Goal: Find specific page/section: Find specific page/section

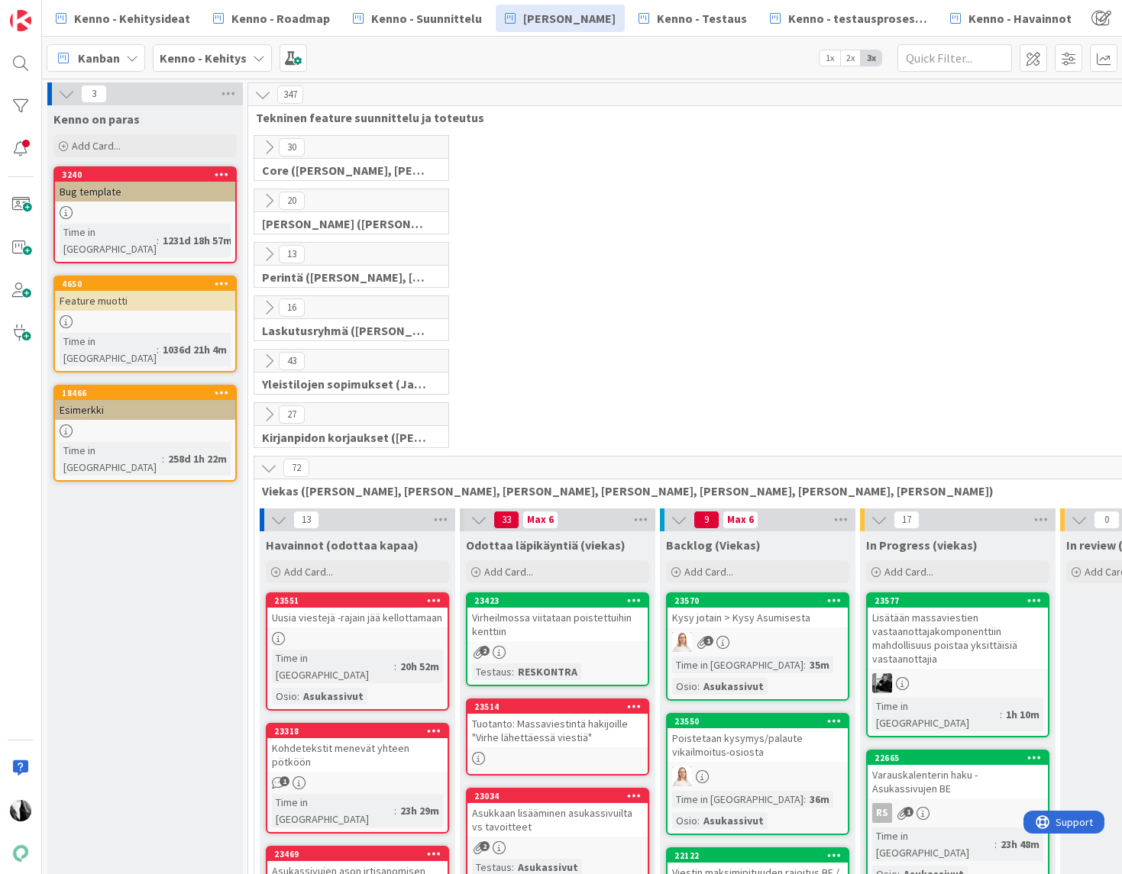
scroll to position [614, 0]
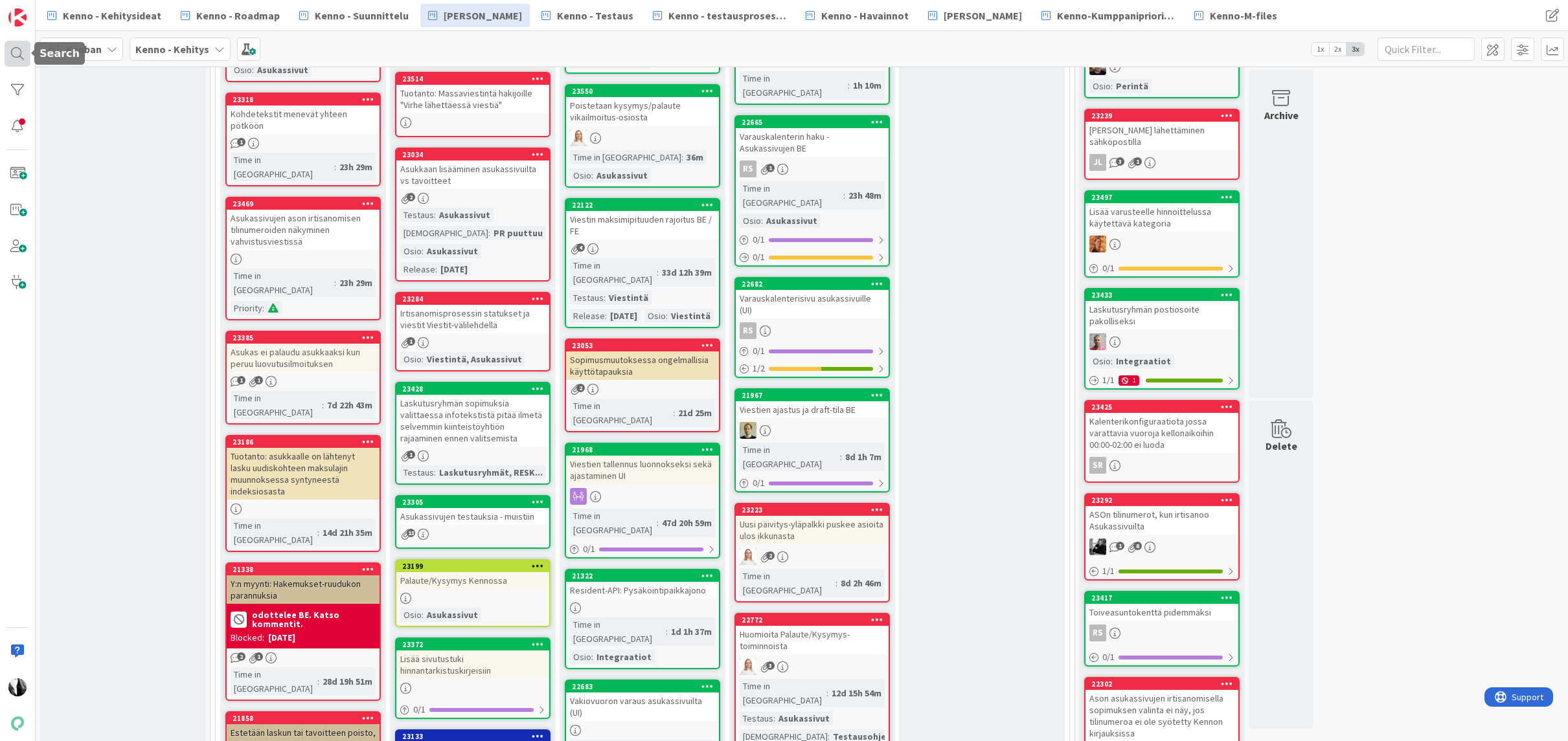
click at [14, 48] on div at bounding box center [17, 53] width 26 height 26
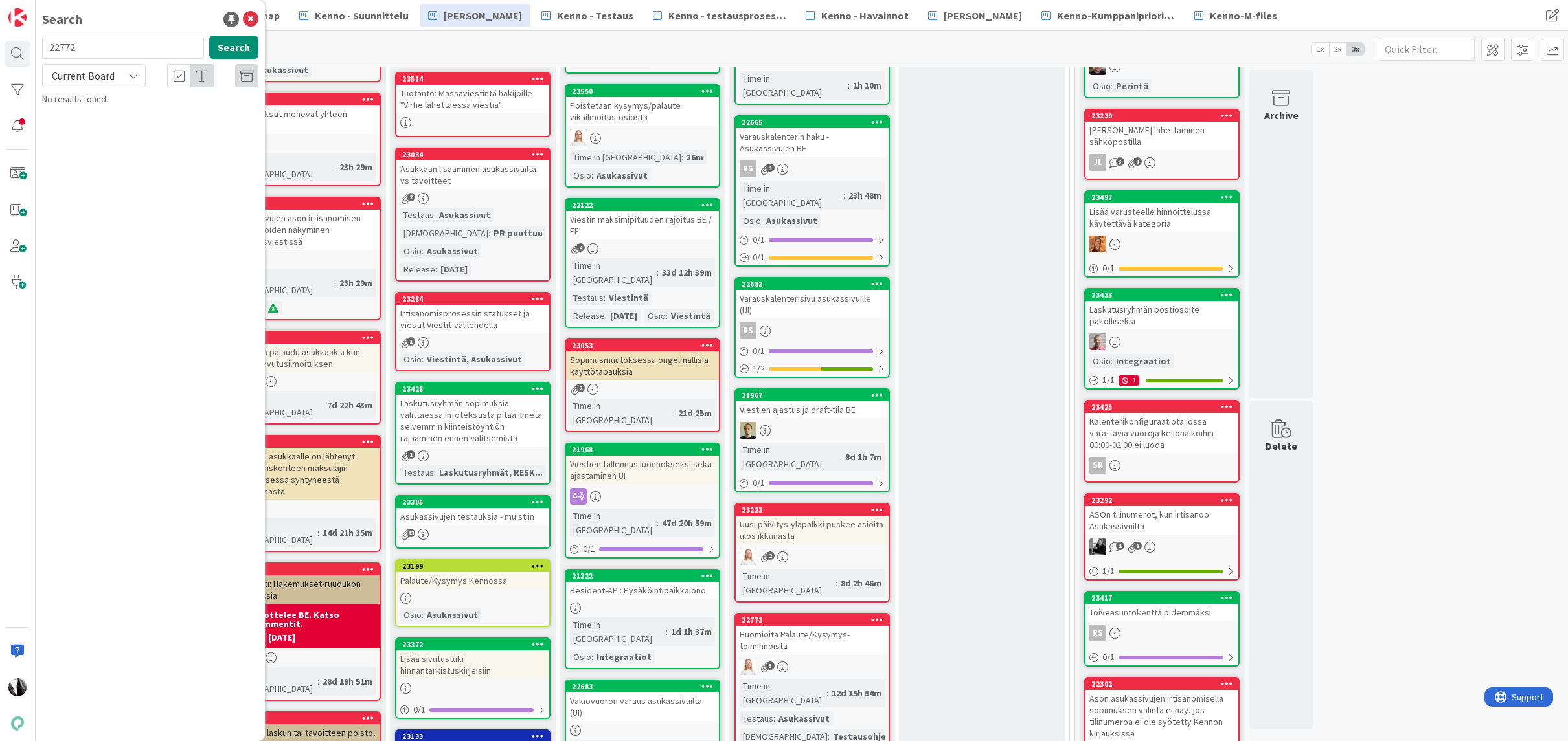
drag, startPoint x: 96, startPoint y: 46, endPoint x: 47, endPoint y: 45, distance: 49.0
click at [44, 47] on input "22772" at bounding box center [123, 47] width 162 height 23
type input "23496"
click at [77, 73] on span "Current Board" at bounding box center [83, 75] width 63 height 13
click at [85, 133] on span "All Boards" at bounding box center [116, 129] width 135 height 20
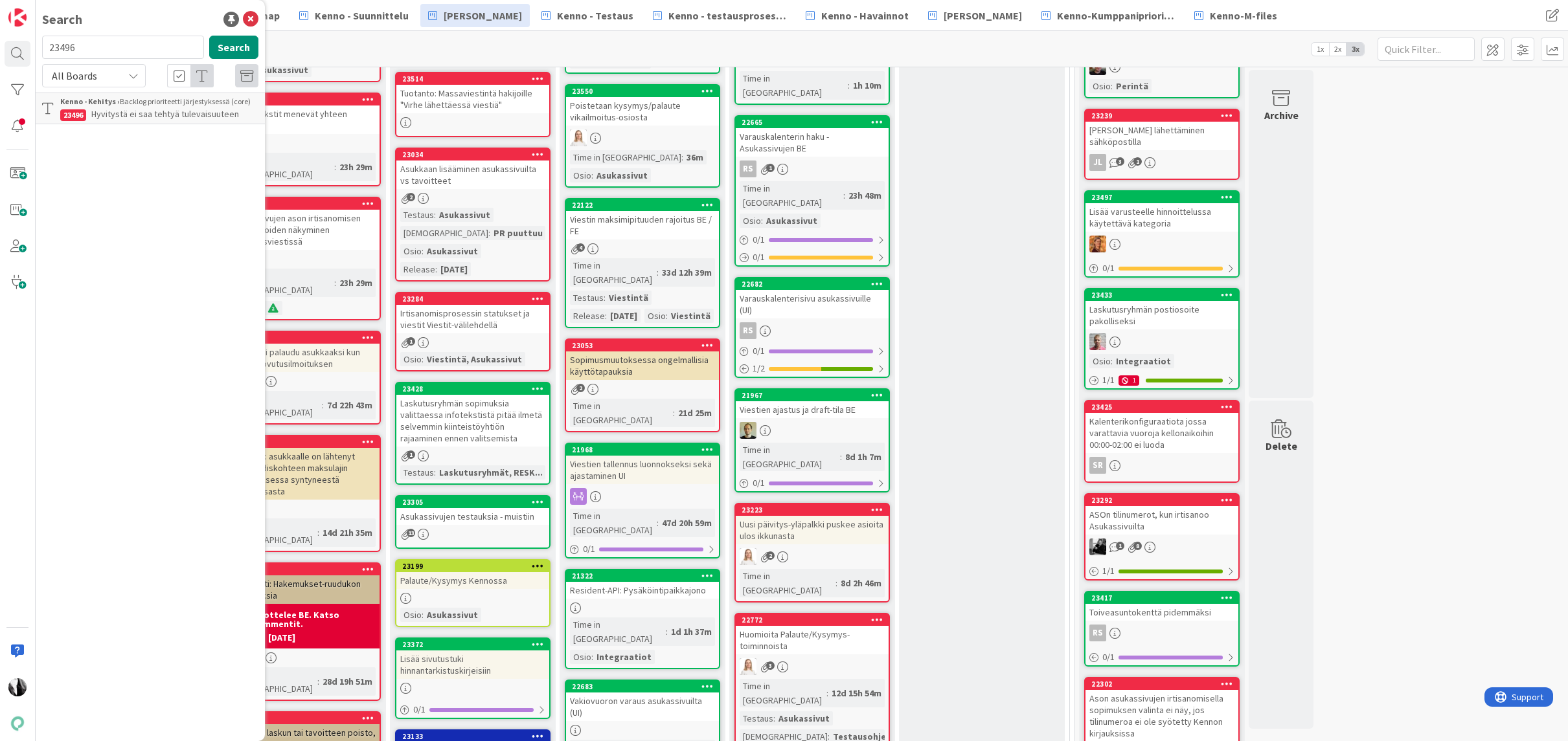
click at [174, 106] on div "Kenno - Kehitys › Backlog prioriteetti järjestyksessä (core)" at bounding box center [159, 102] width 198 height 12
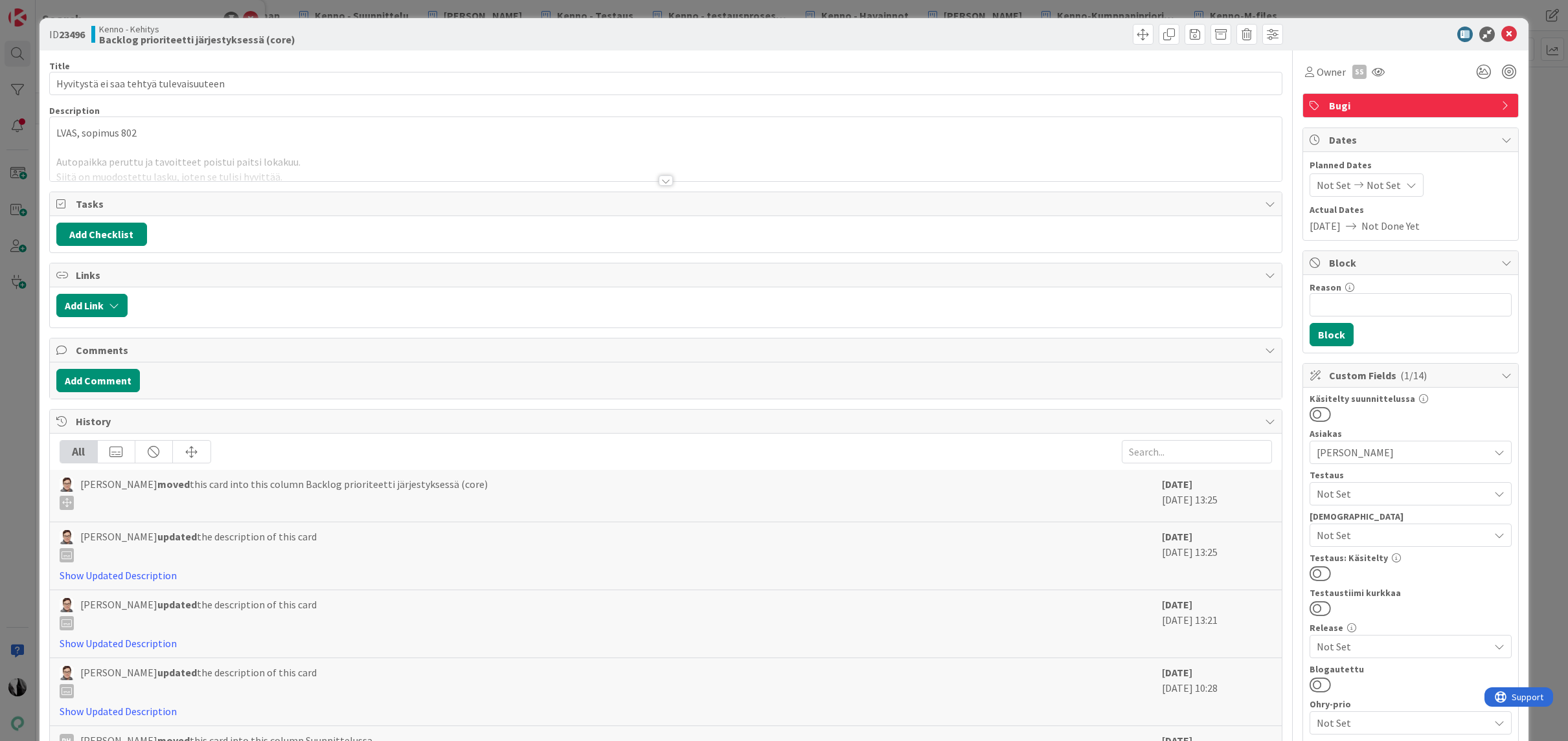
click at [669, 181] on div at bounding box center [666, 181] width 14 height 10
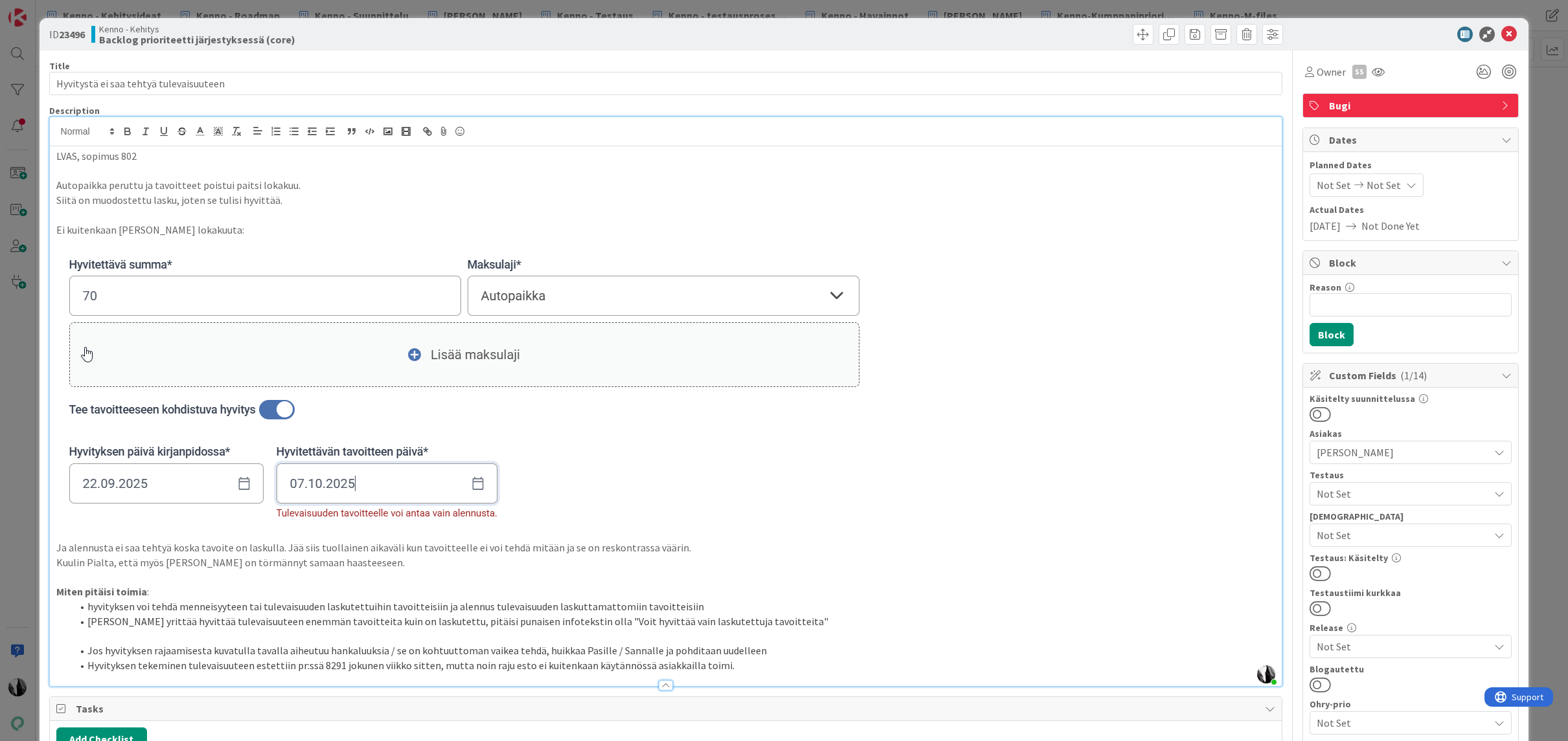
click at [407, 34] on div "Kenno - Kehitys Backlog prioriteetti järjestyksessä (core)" at bounding box center [377, 34] width 572 height 20
drag, startPoint x: 1363, startPoint y: 37, endPoint x: 1470, endPoint y: 37, distance: 107.0
click at [951, 37] on div at bounding box center [1404, 34] width 229 height 15
click at [951, 31] on icon at bounding box center [1509, 34] width 15 height 15
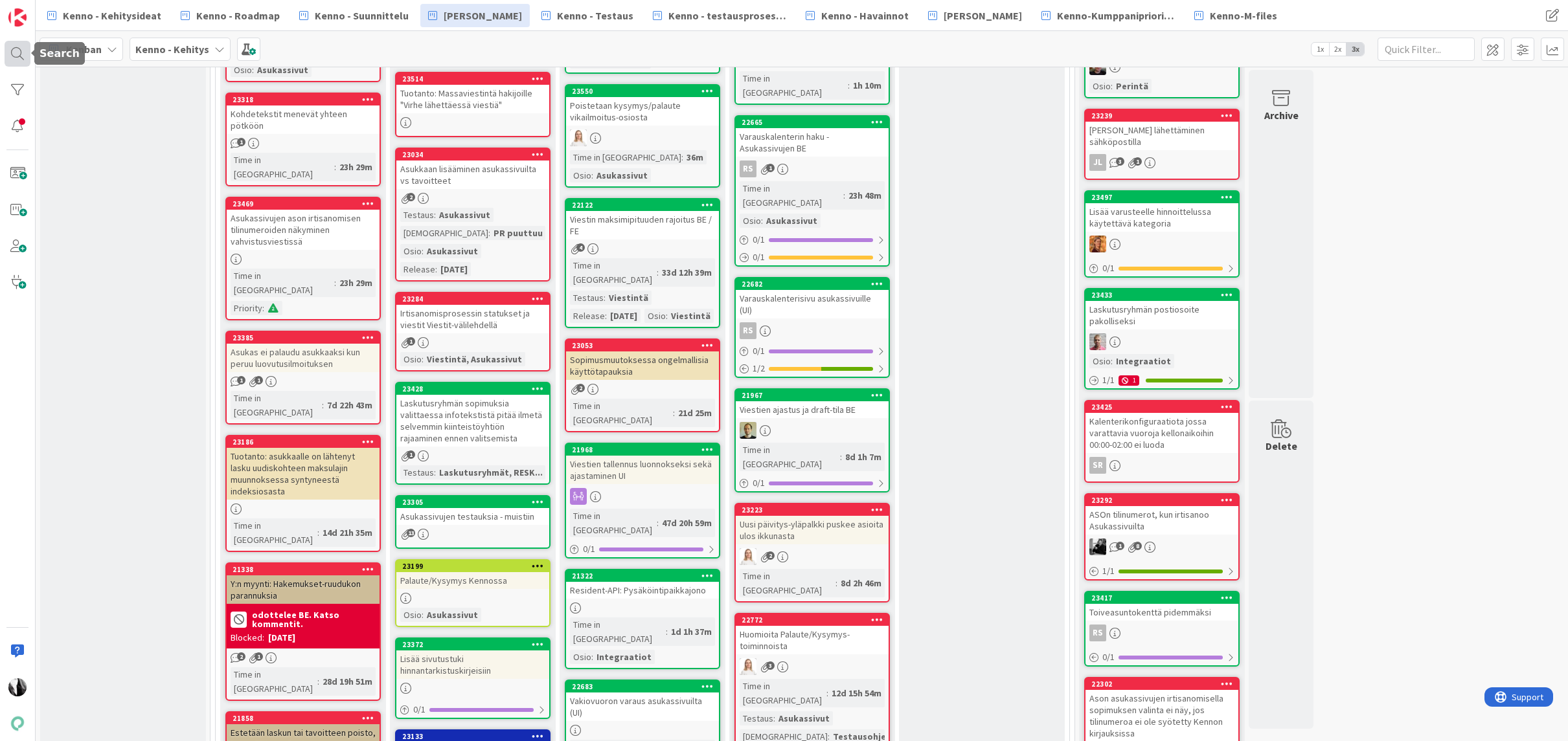
click at [18, 56] on div at bounding box center [17, 53] width 26 height 26
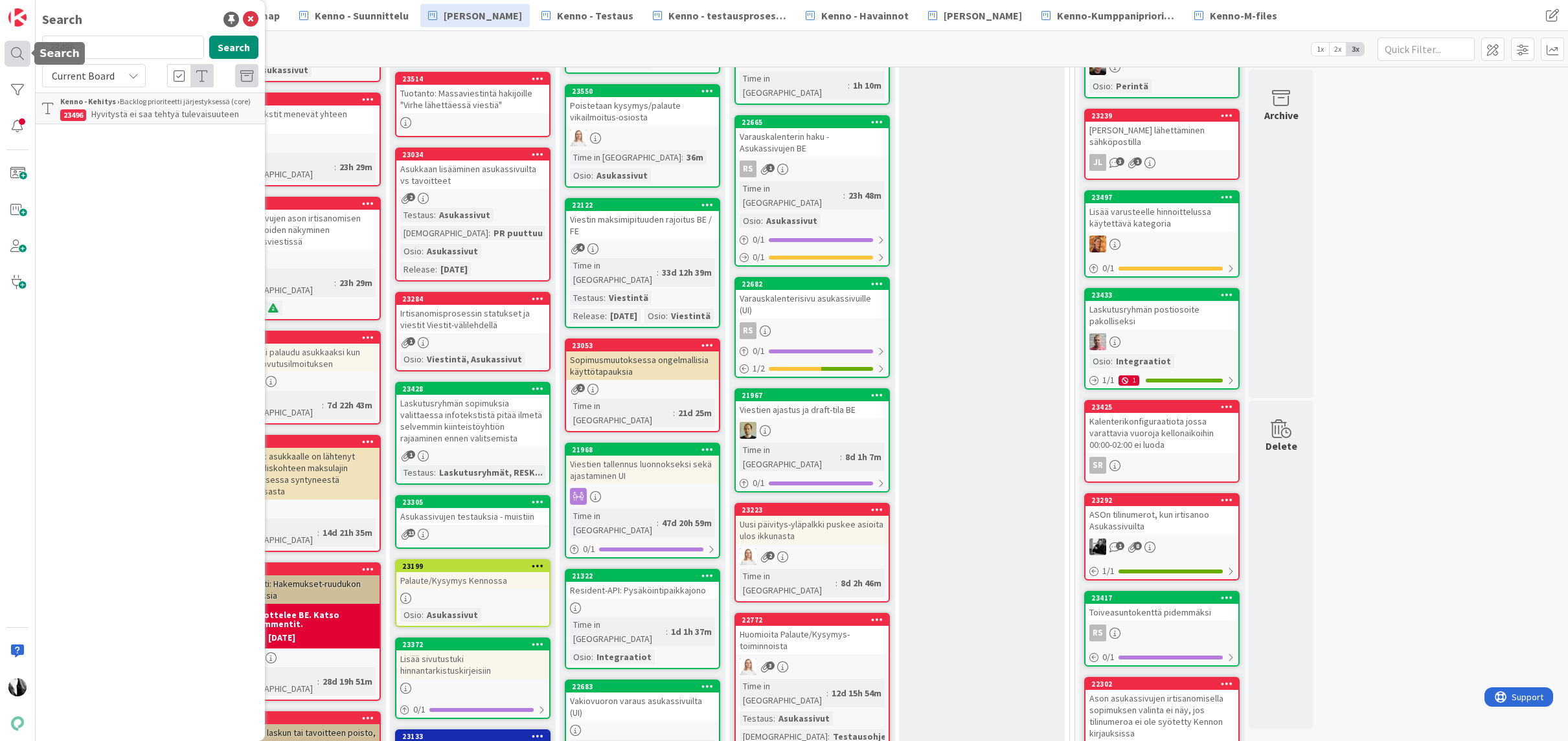
drag, startPoint x: 40, startPoint y: 47, endPoint x: 7, endPoint y: 45, distance: 33.1
click at [7, 45] on div "Search 23496 Search Current Board Kenno - Kehitys › Backlog prioriteetti järjes…" at bounding box center [18, 370] width 36 height 741
type input "hyvityslaskuaineisto"
click at [92, 75] on span "Current Board" at bounding box center [83, 75] width 63 height 13
click at [87, 120] on span "All Boards" at bounding box center [116, 129] width 135 height 20
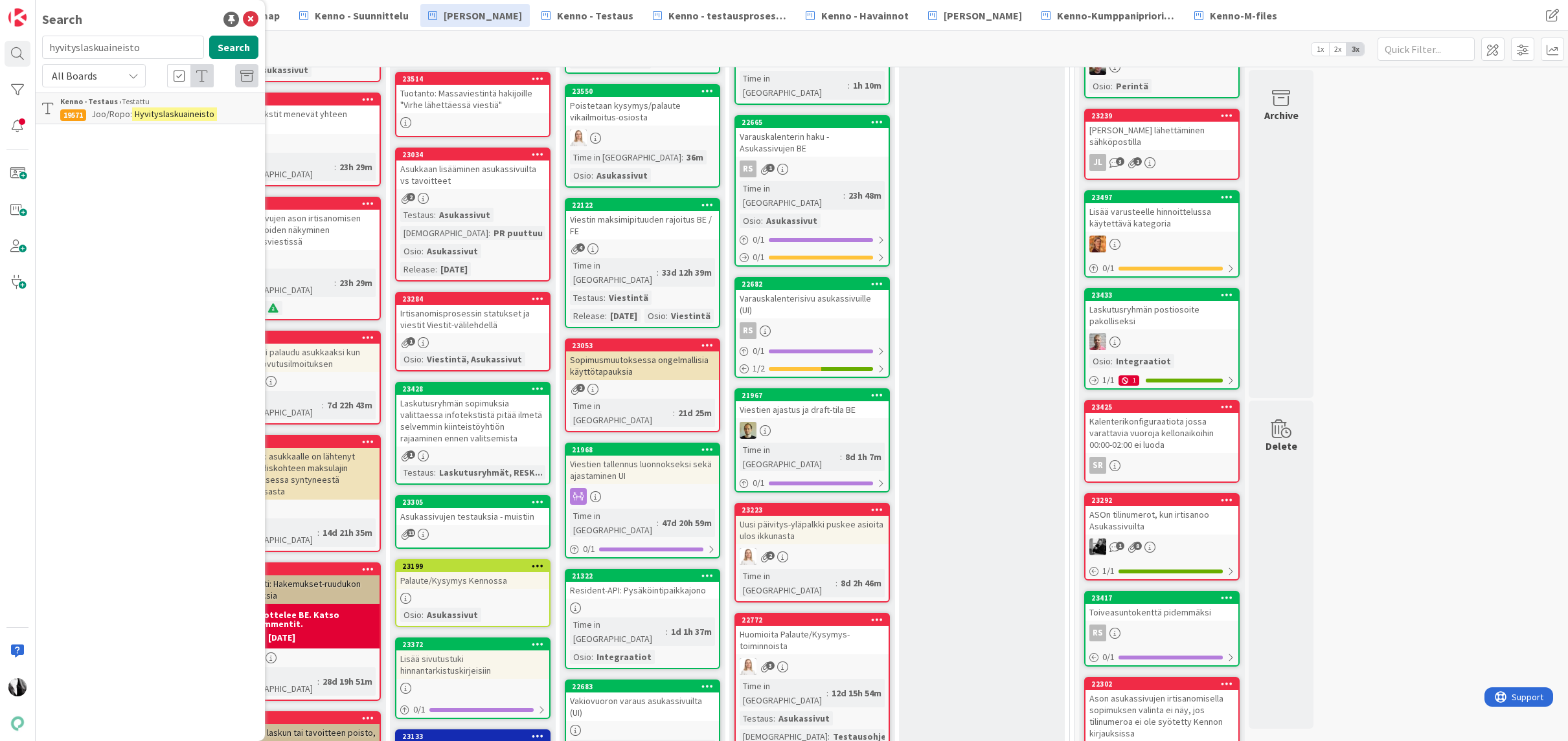
click at [114, 109] on span "Joo/Ropo:" at bounding box center [112, 114] width 41 height 12
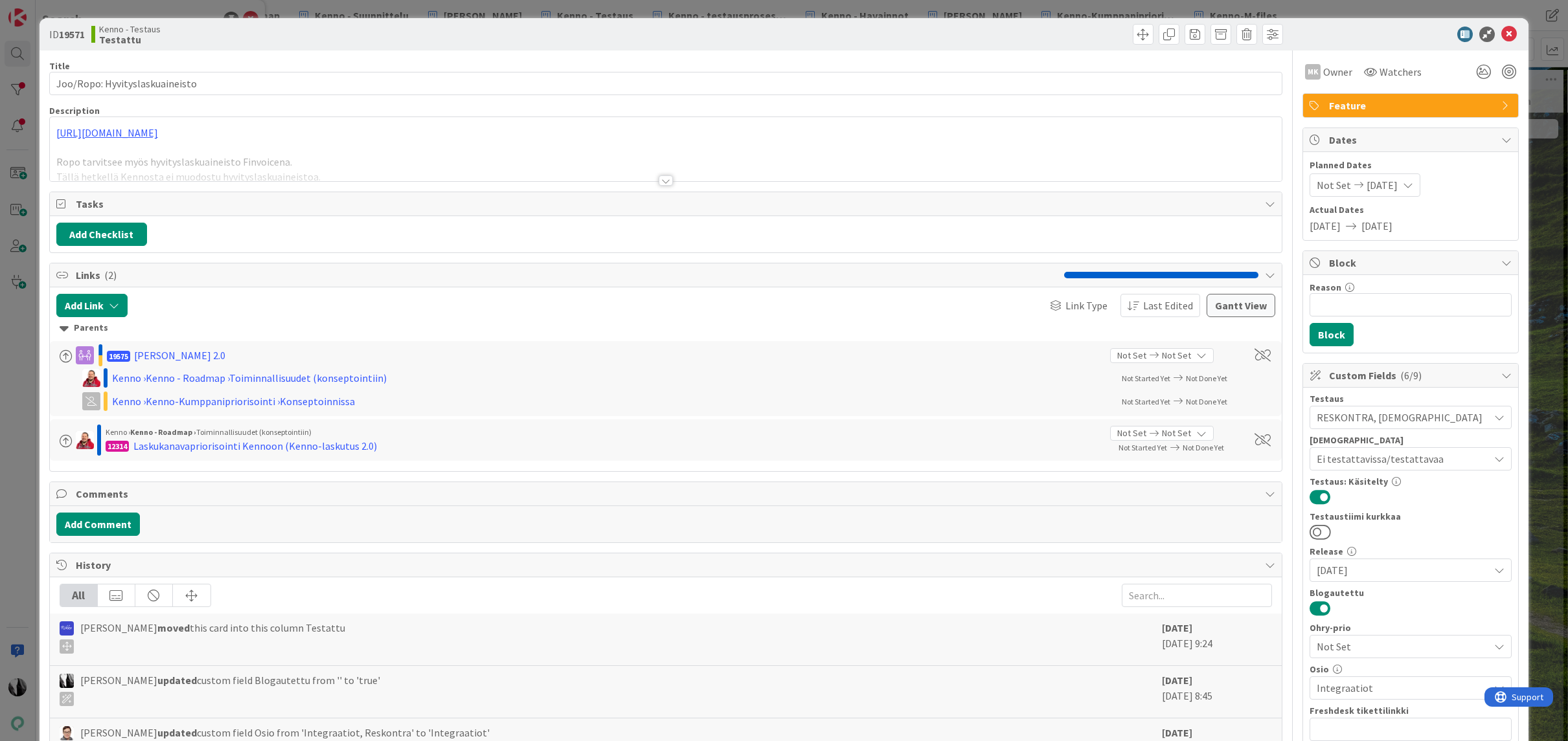
click at [667, 180] on div at bounding box center [666, 181] width 14 height 10
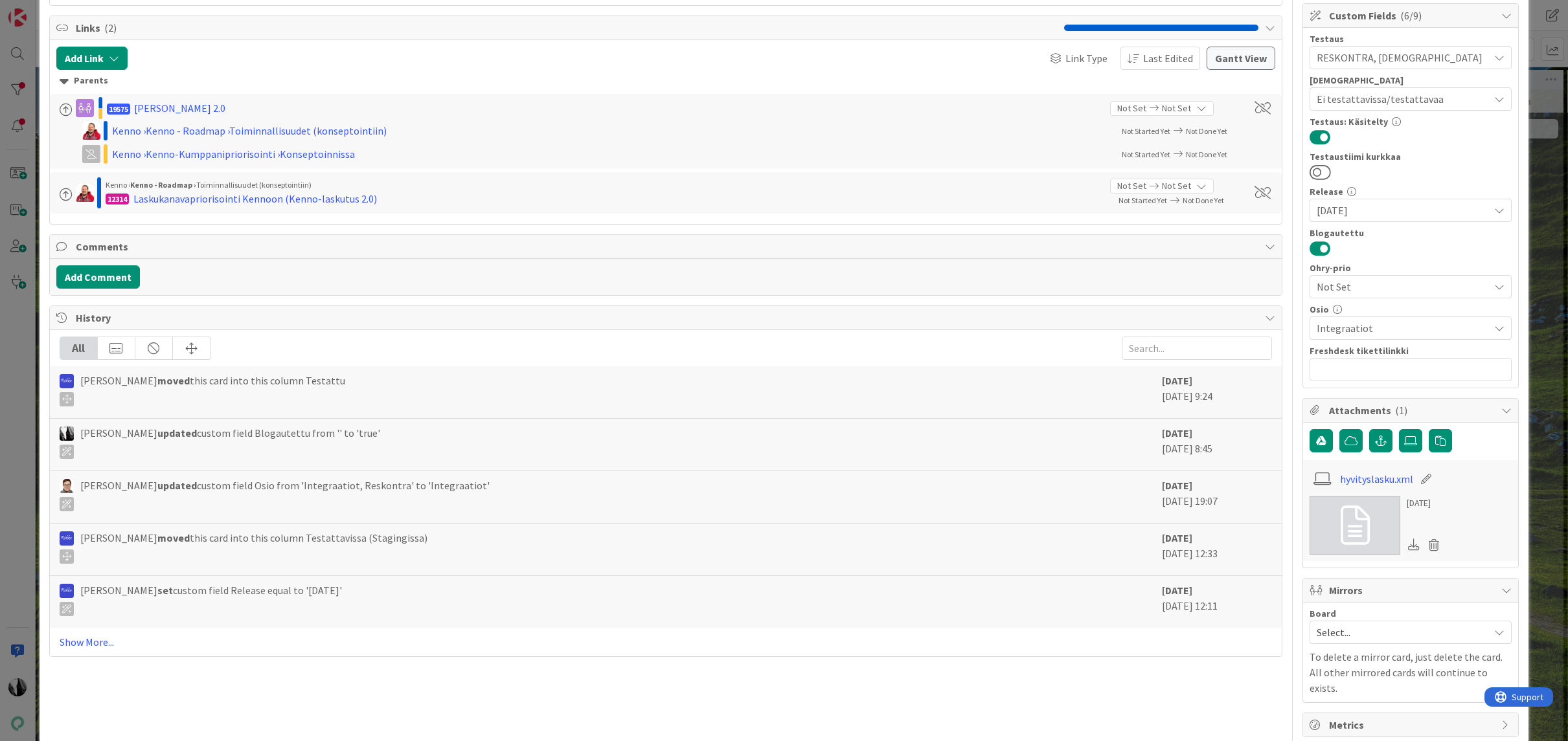
scroll to position [369, 0]
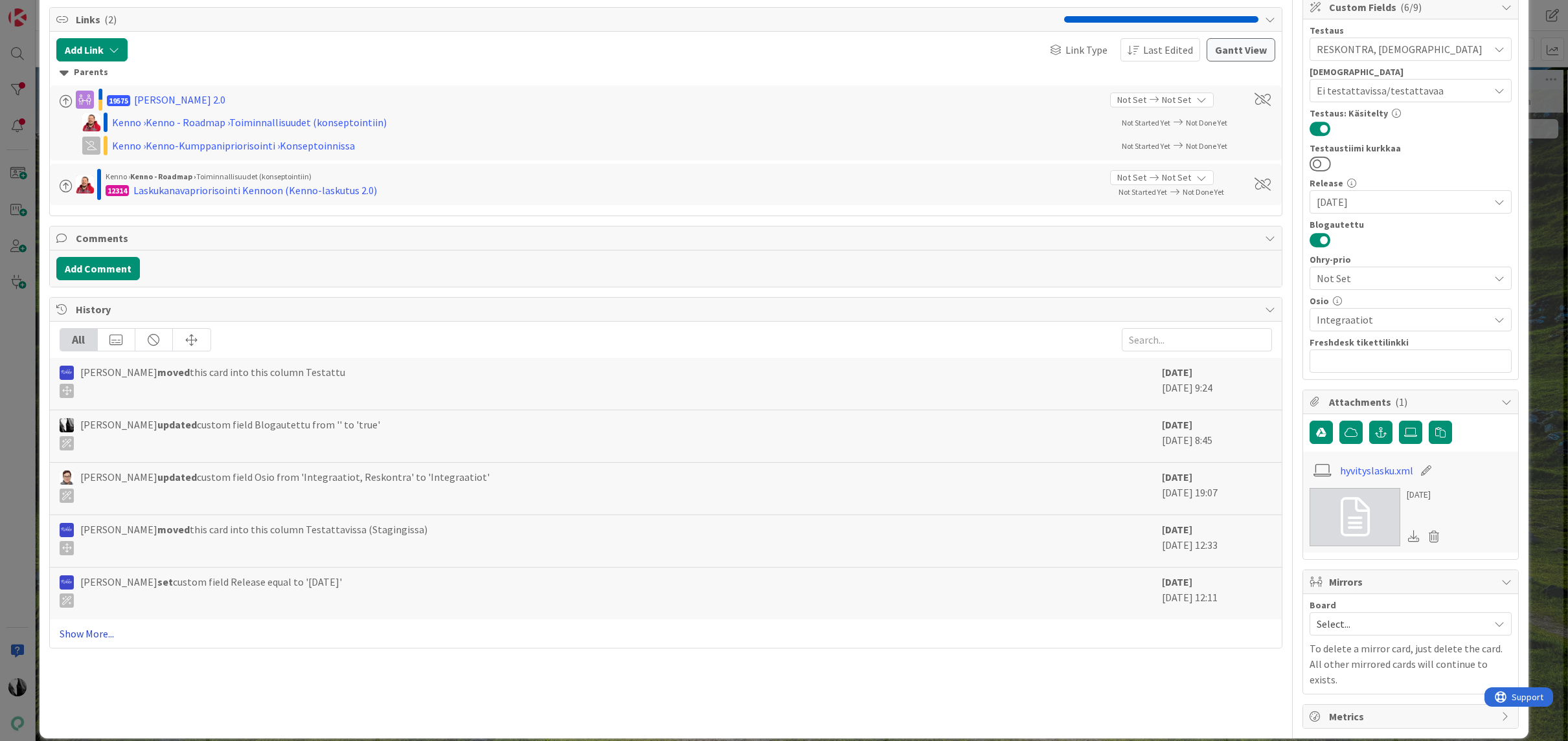
click at [92, 632] on link "Show More..." at bounding box center [666, 633] width 1213 height 15
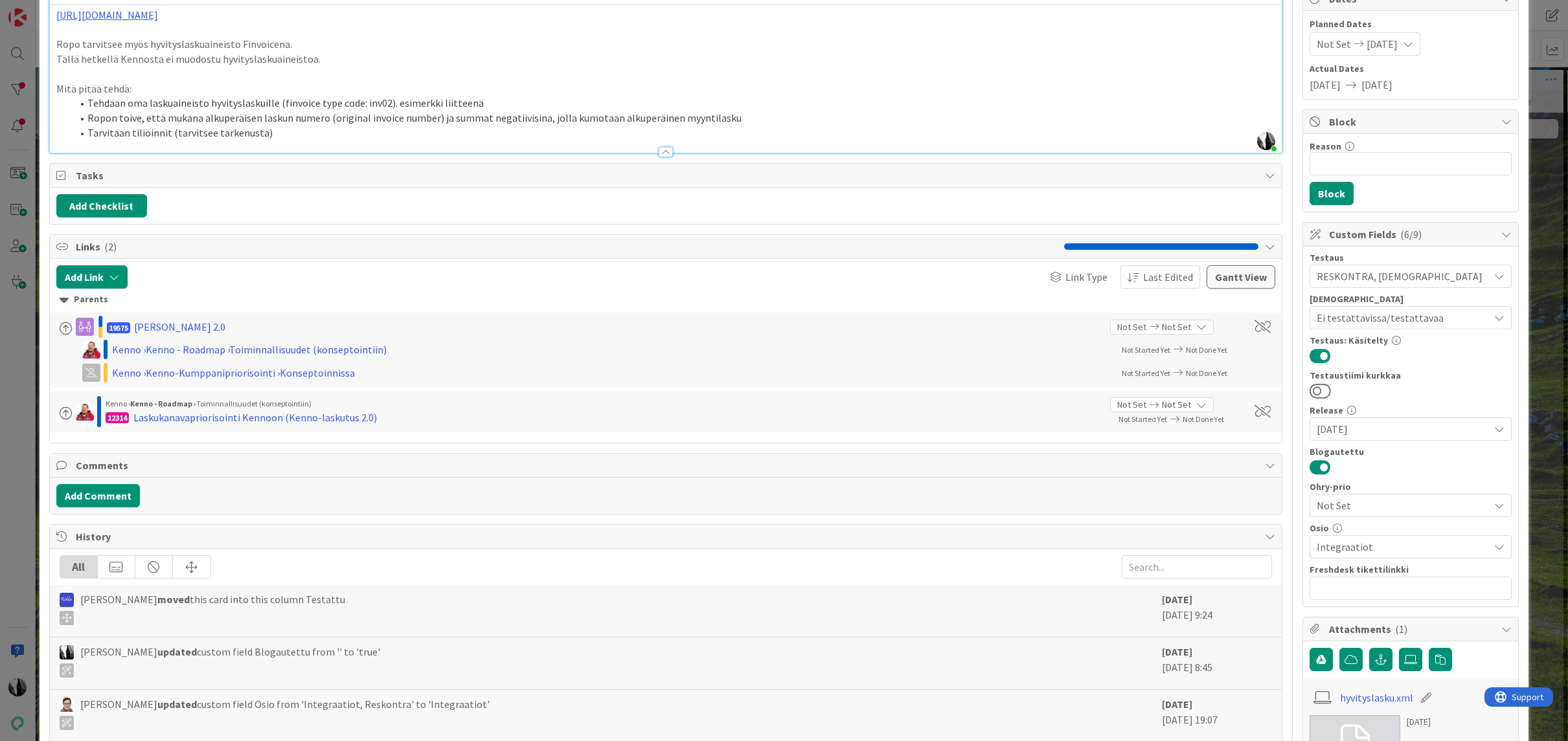
scroll to position [0, 0]
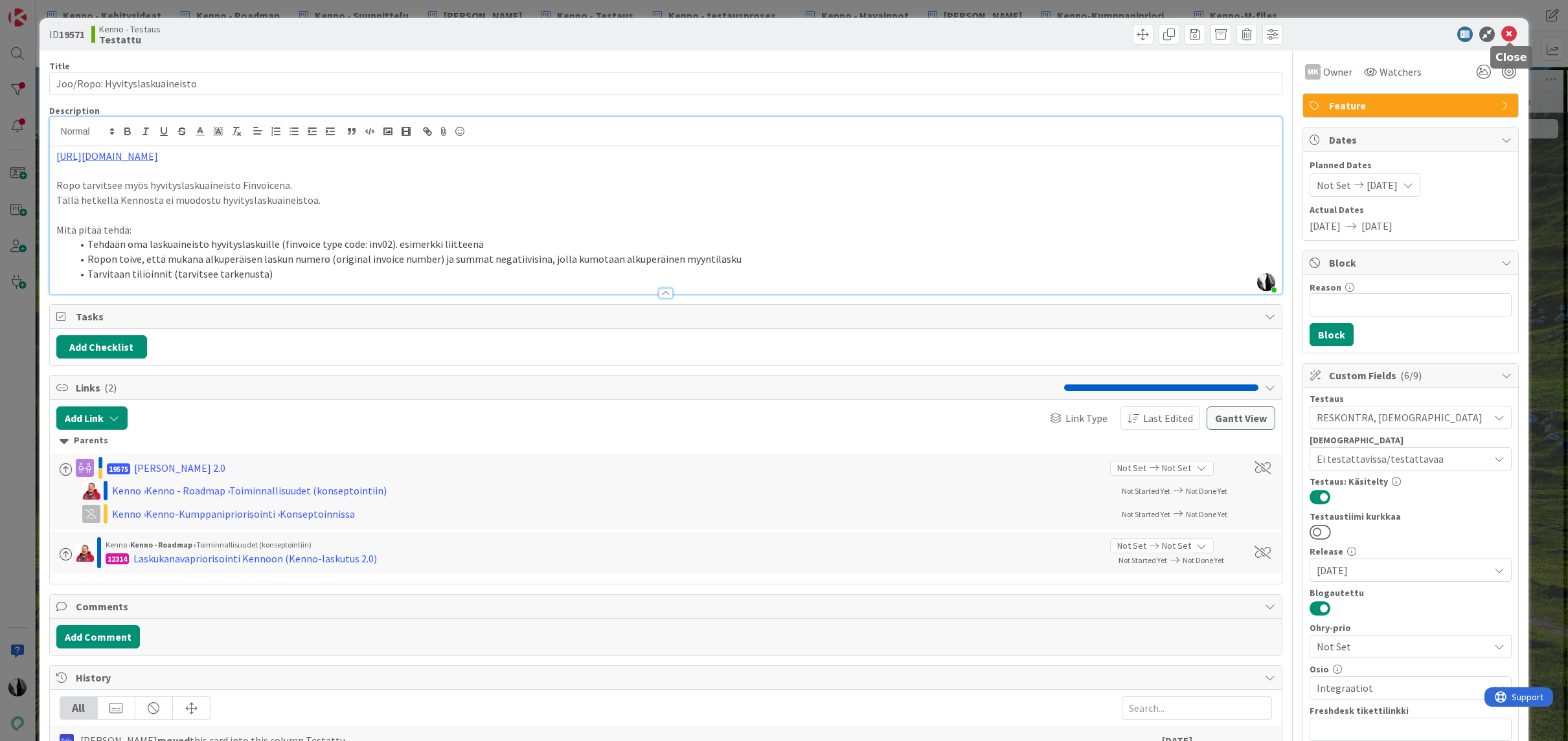
click at [951, 32] on icon at bounding box center [1509, 34] width 15 height 15
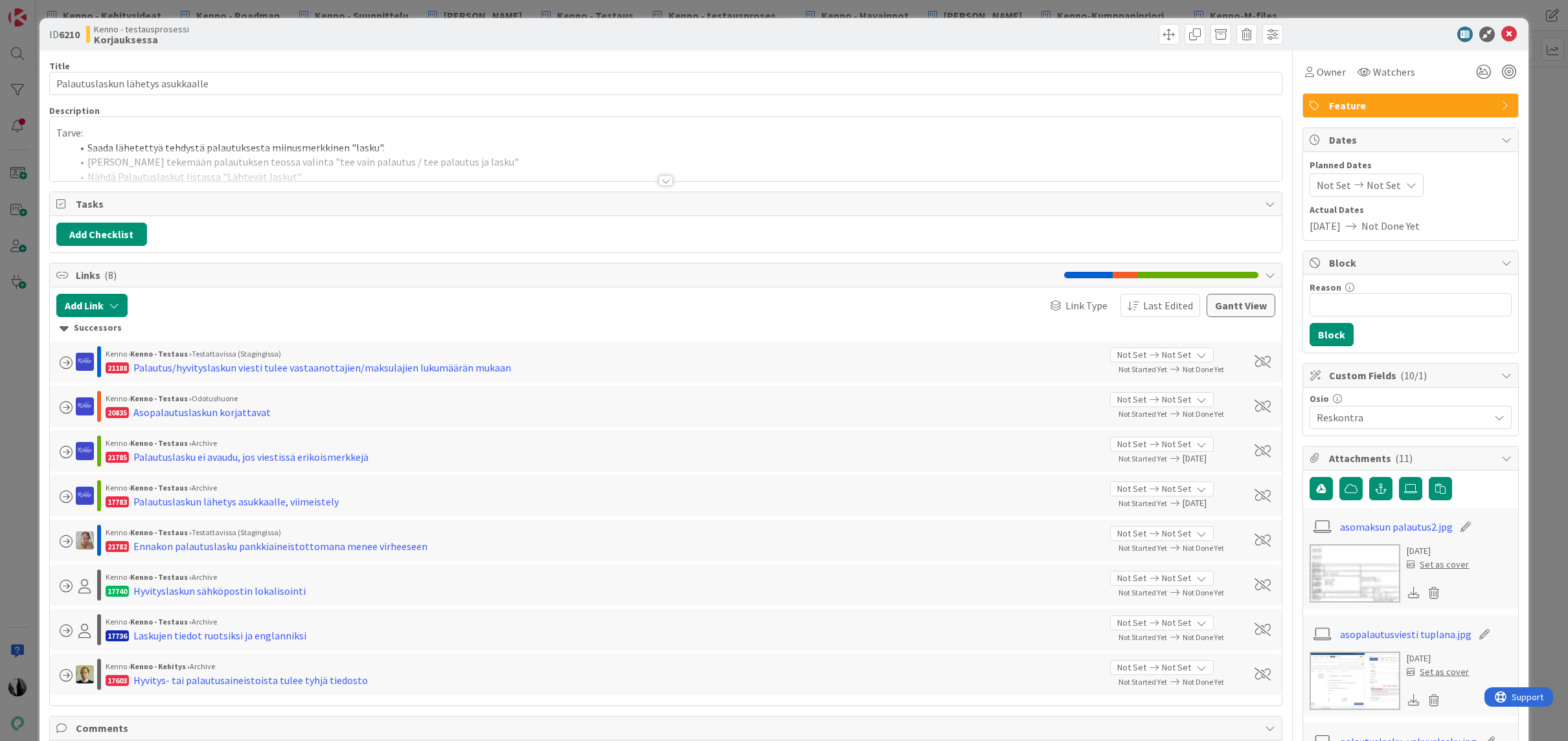
click at [664, 180] on div at bounding box center [666, 181] width 14 height 10
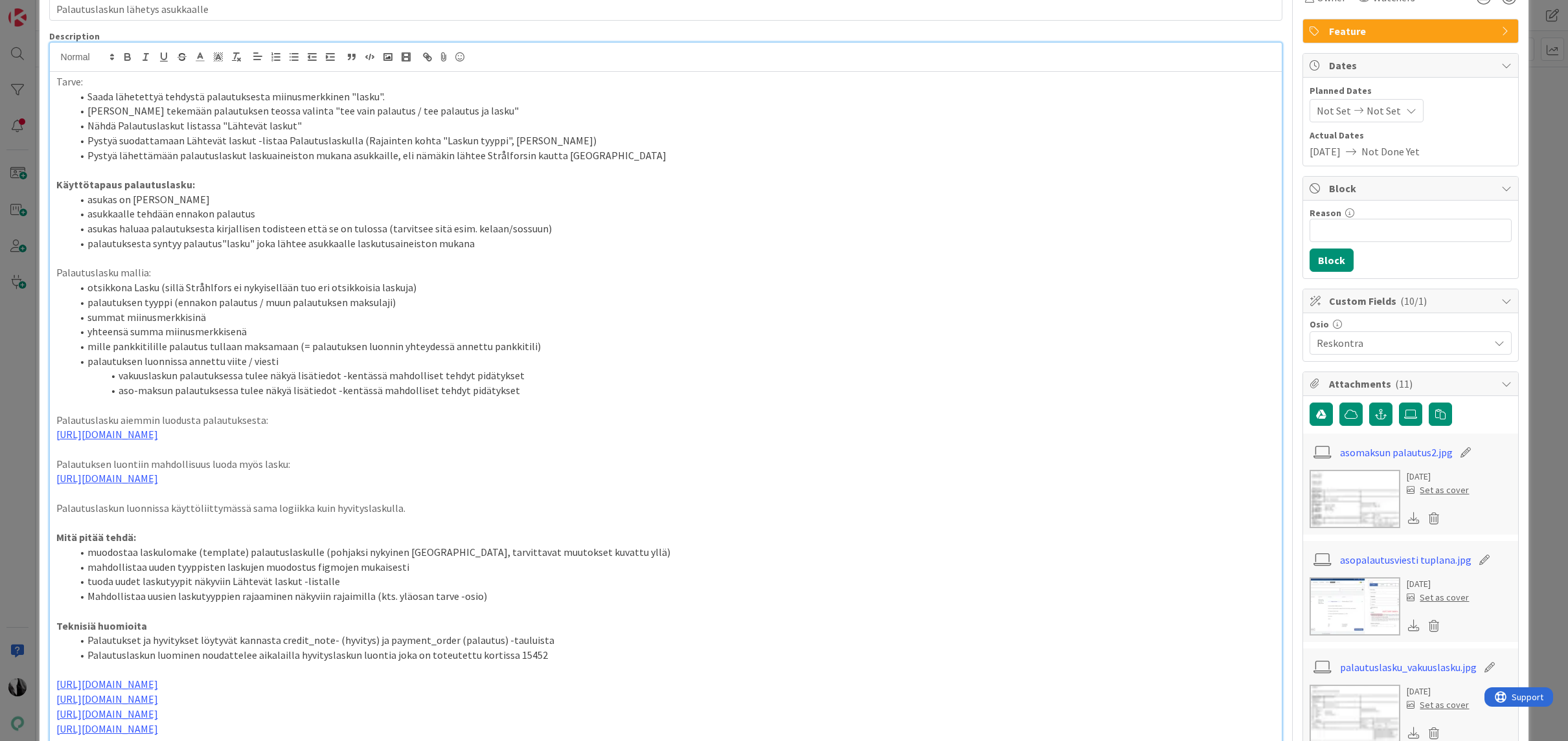
scroll to position [15, 0]
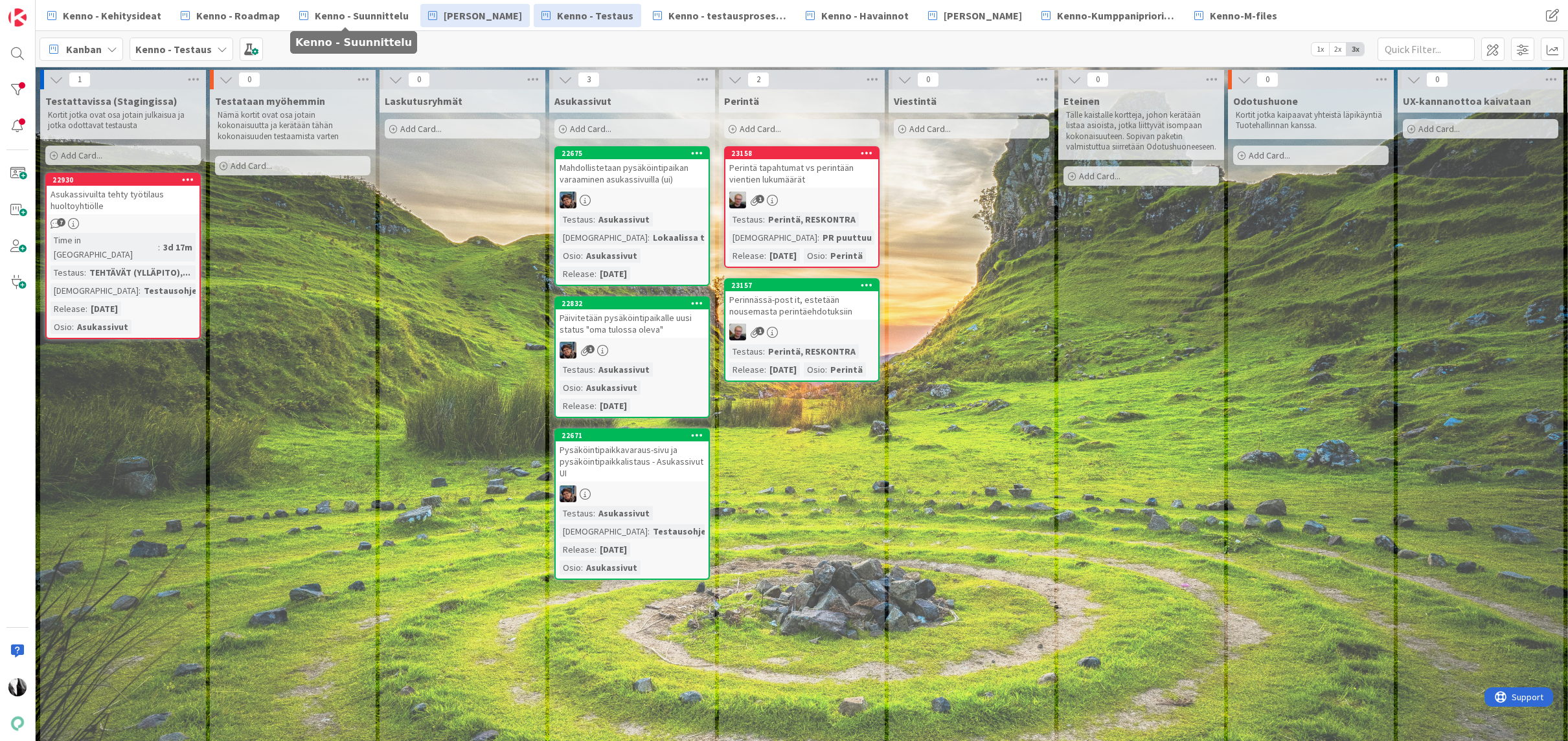
click at [487, 15] on span "[PERSON_NAME]" at bounding box center [483, 15] width 78 height 15
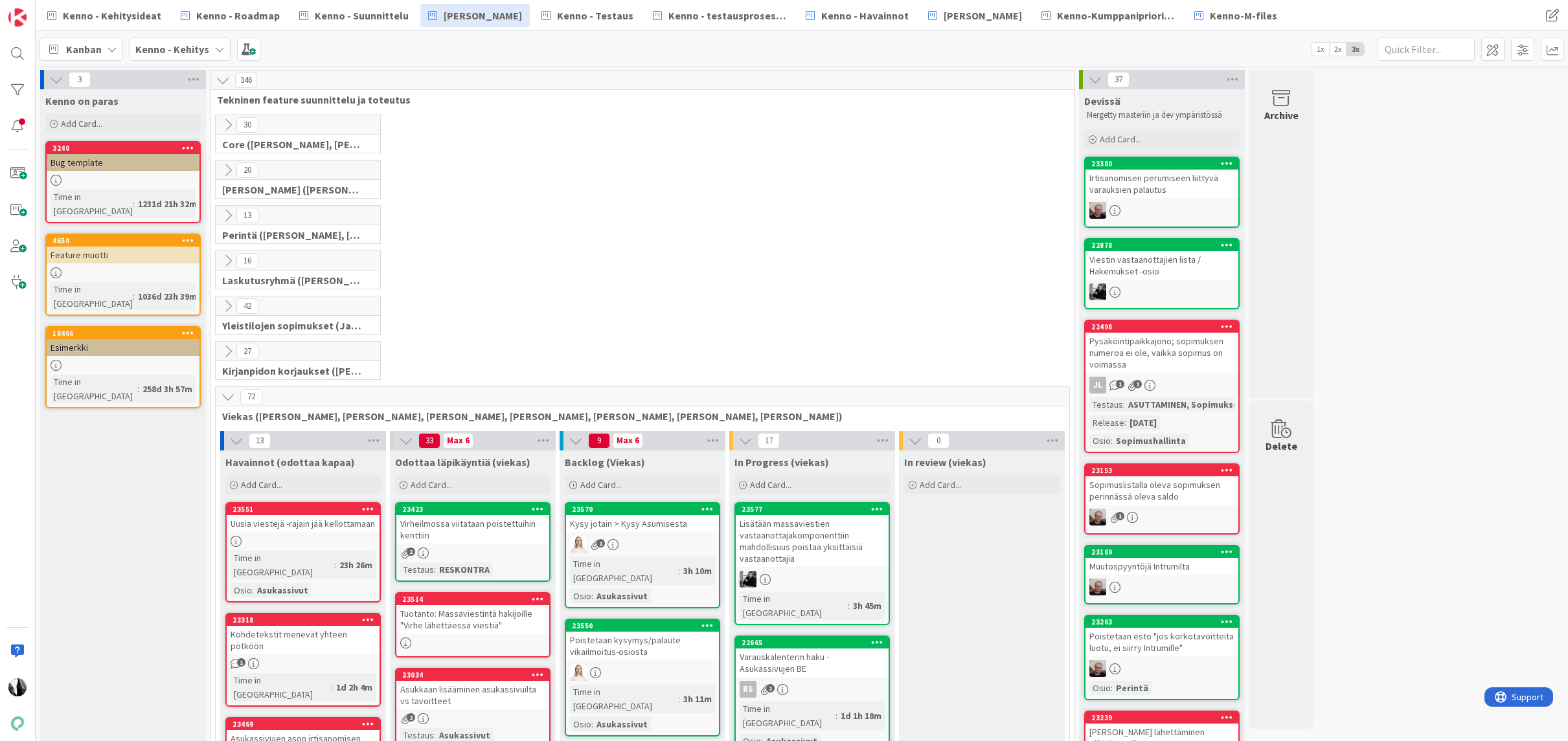
click at [226, 169] on icon at bounding box center [227, 170] width 14 height 14
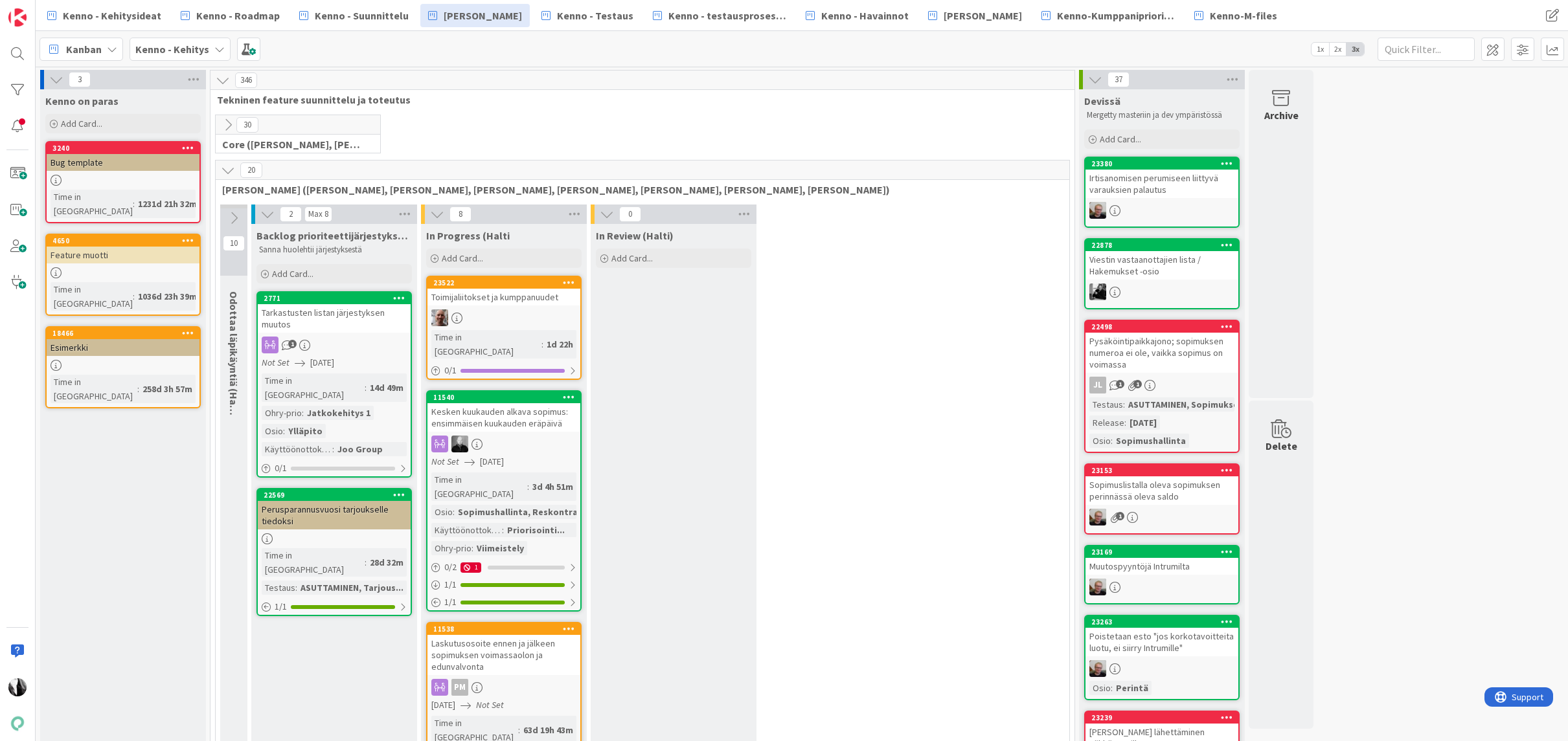
click at [232, 209] on button at bounding box center [234, 218] width 27 height 20
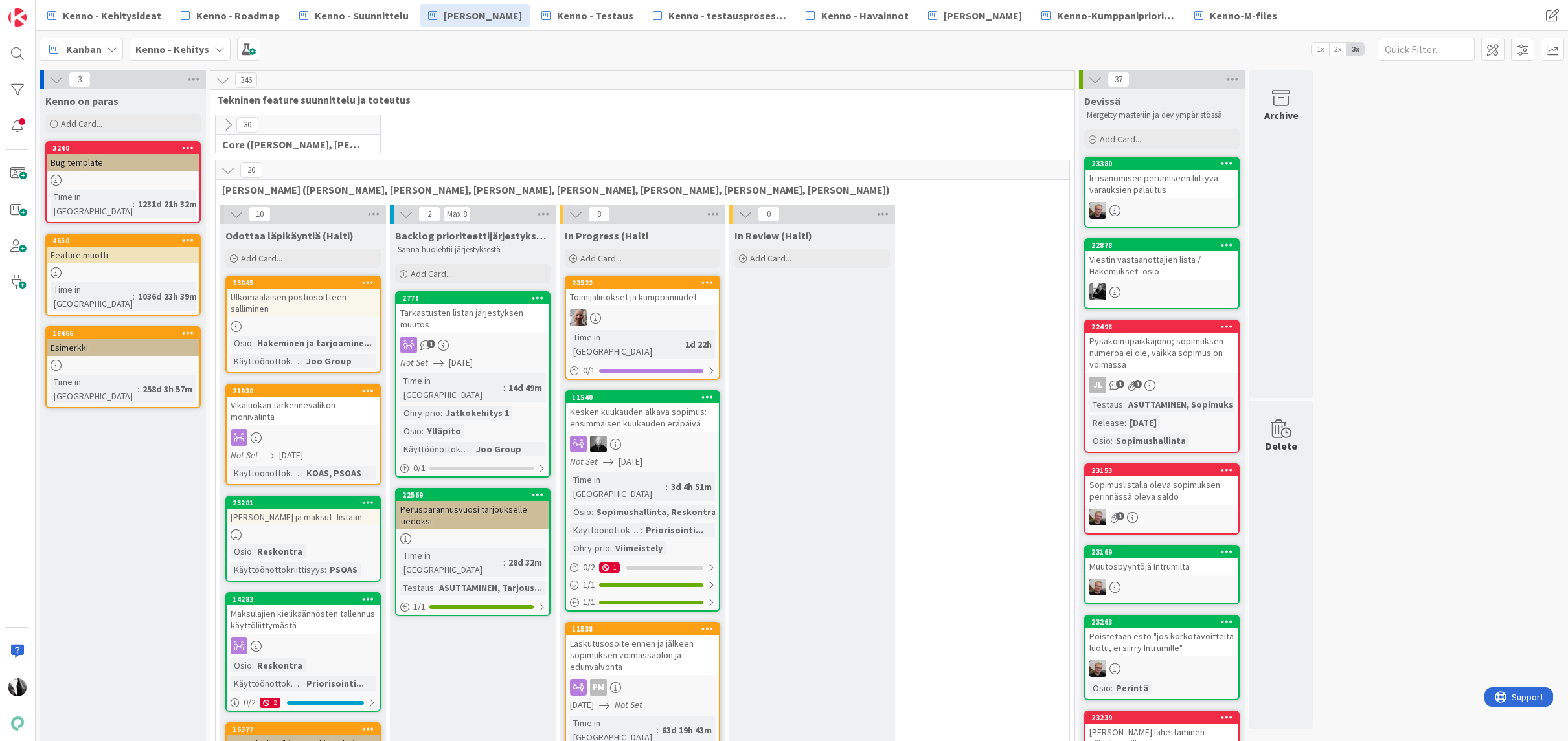
click at [304, 298] on div "Ulkomaalaisen postiosoitteen salliminen" at bounding box center [303, 304] width 153 height 29
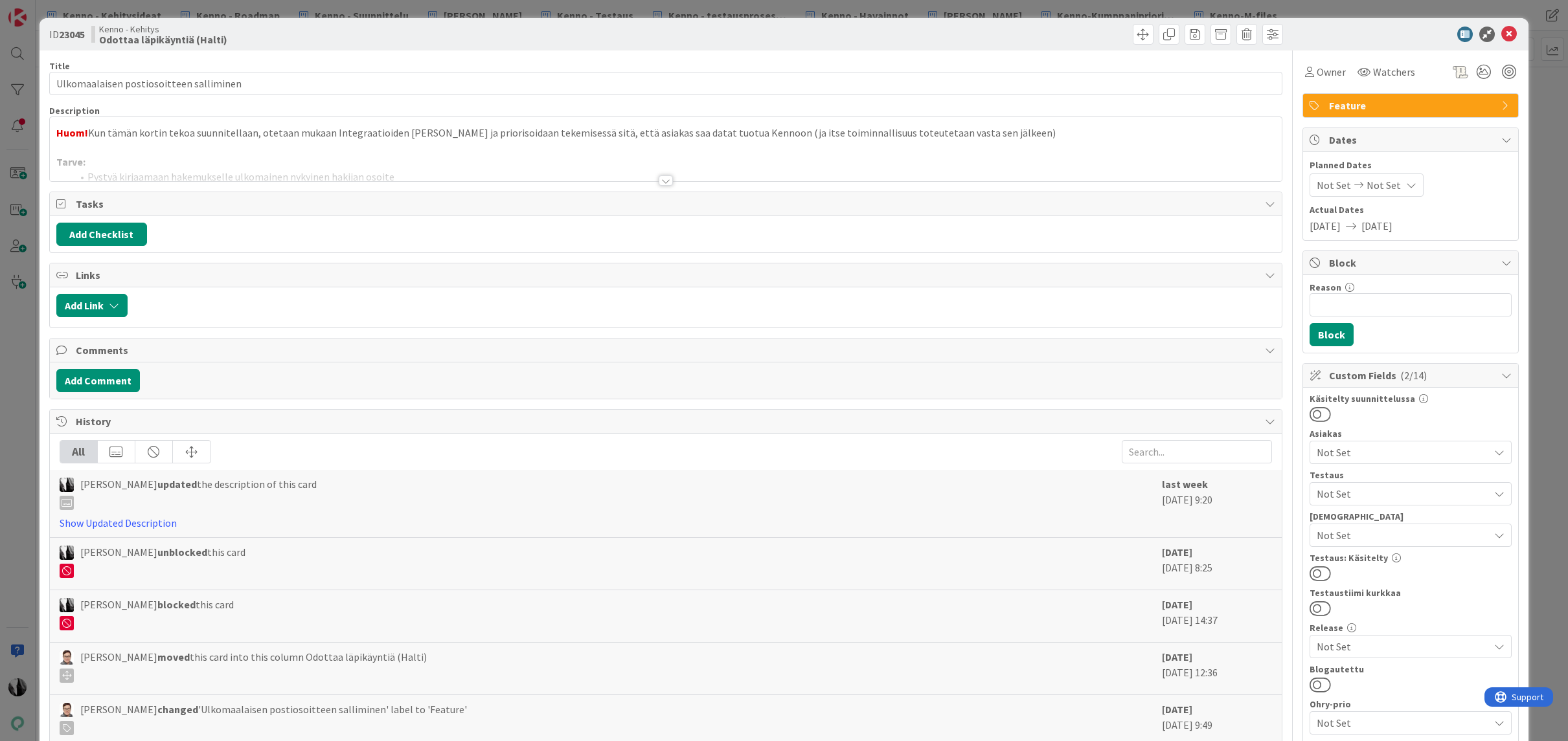
click at [665, 180] on div at bounding box center [666, 181] width 14 height 10
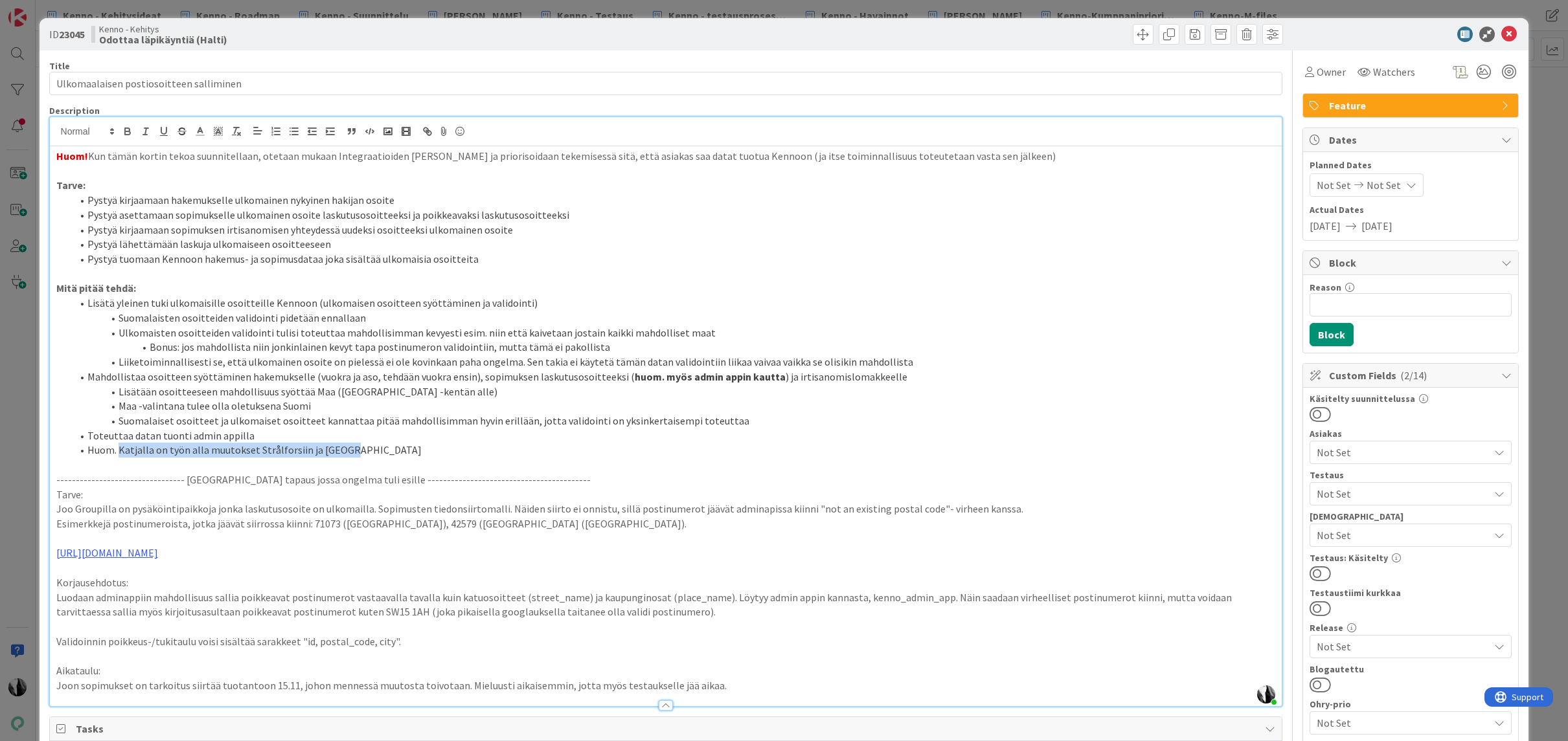
drag, startPoint x: 121, startPoint y: 451, endPoint x: 360, endPoint y: 450, distance: 239.0
click at [352, 449] on li "Huom. Katjalla on työn alla muutokset Strålforsiin ja Ropoon" at bounding box center [674, 450] width 1204 height 15
click at [382, 452] on li "Huom. Katjalla on työn alla muutokset Strålforsiin ja Ropoon" at bounding box center [674, 450] width 1204 height 15
click at [383, 42] on div "Kenno - Kehitys Odottaa läpikäyntiä (Halti)" at bounding box center [377, 34] width 572 height 20
click at [1509, 32] on icon at bounding box center [1509, 34] width 15 height 15
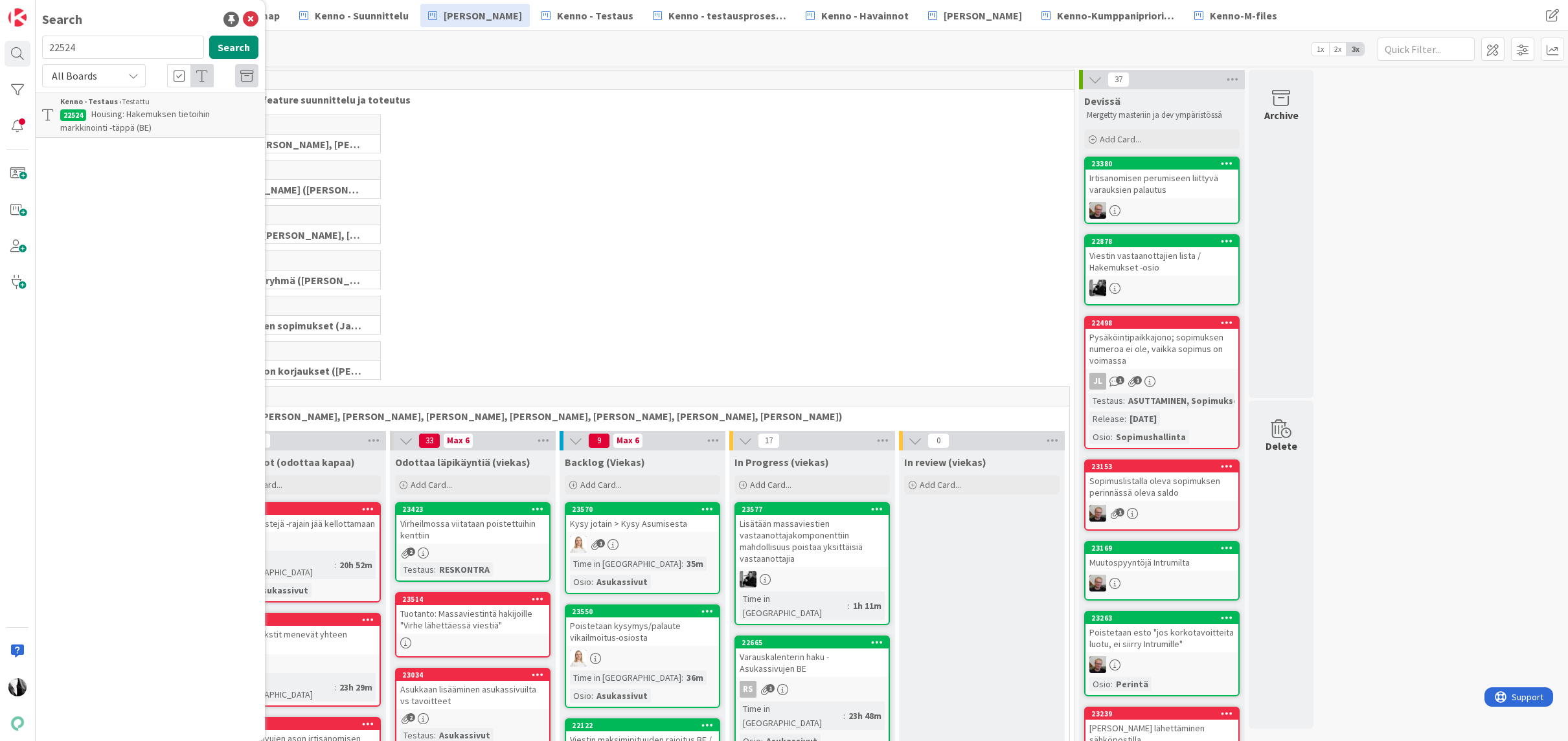
scroll to position [1, 0]
click at [252, 18] on icon at bounding box center [250, 20] width 15 height 15
